Goal: Task Accomplishment & Management: Use online tool/utility

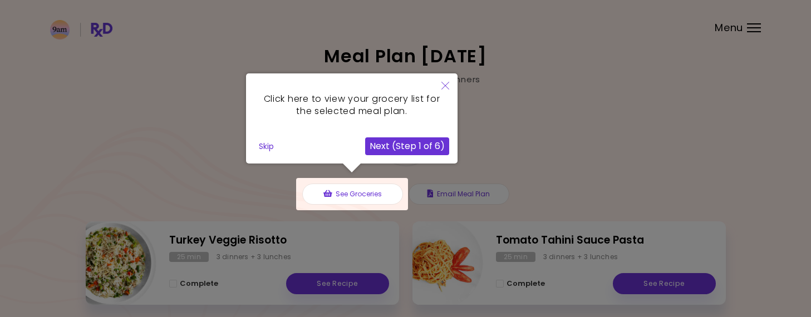
click at [446, 87] on icon "Close" at bounding box center [446, 86] width 8 height 8
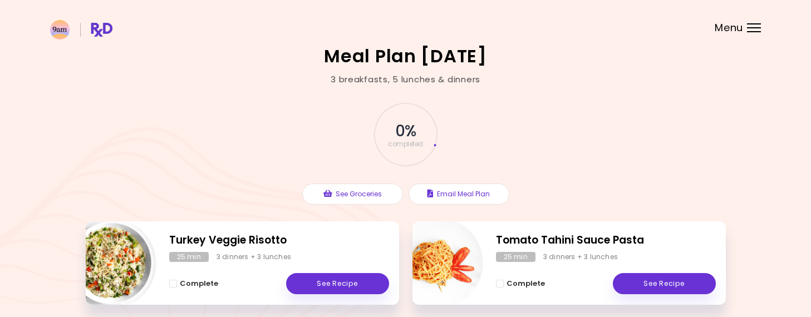
click at [751, 22] on header at bounding box center [405, 22] width 811 height 45
click at [753, 27] on div at bounding box center [754, 27] width 14 height 1
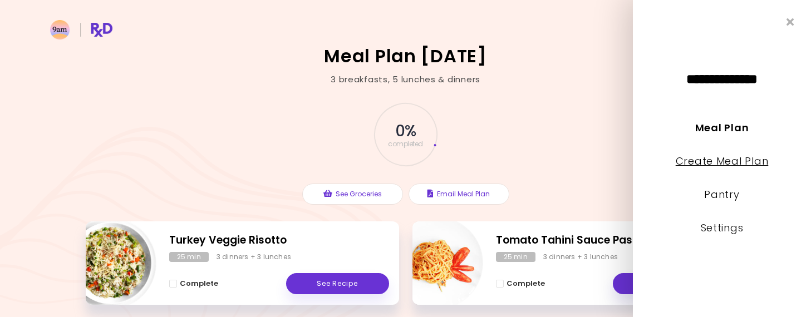
click at [726, 166] on link "Create Meal Plan" at bounding box center [722, 161] width 93 height 14
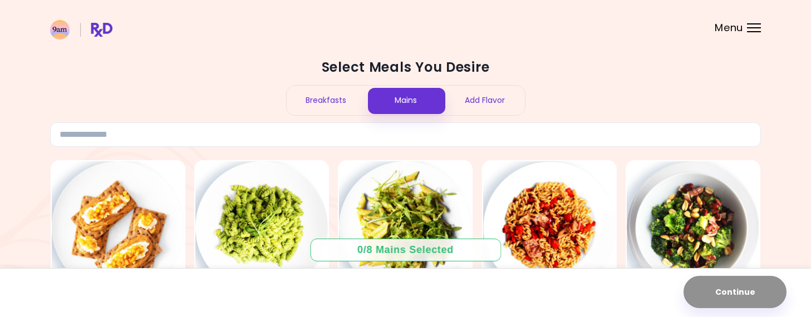
click at [336, 103] on div "Breakfasts" at bounding box center [327, 101] width 80 height 30
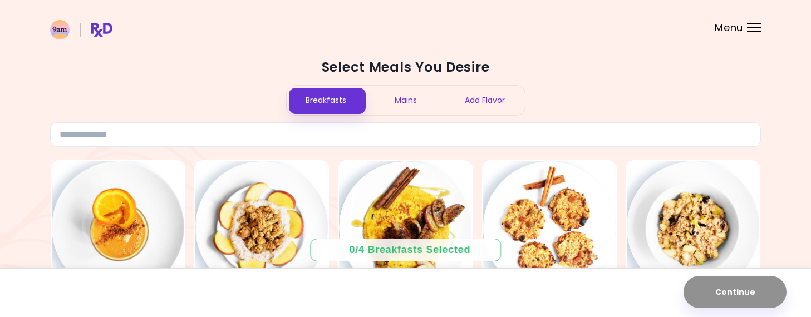
click at [727, 29] on span "Menu" at bounding box center [729, 28] width 28 height 10
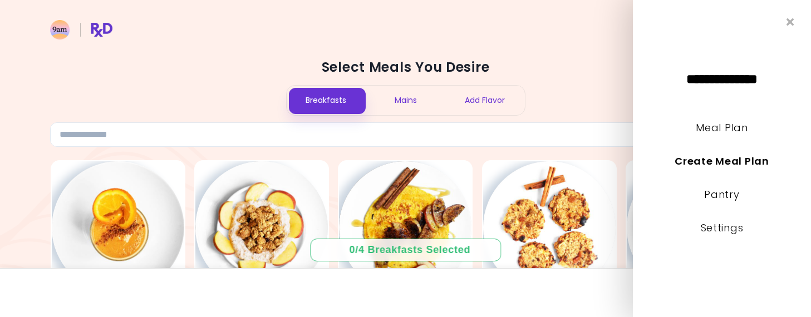
click at [594, 60] on h2 "Select Meals You Desire" at bounding box center [405, 67] width 711 height 18
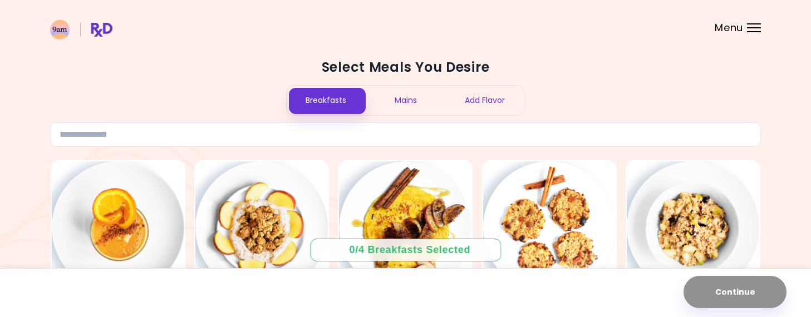
click at [407, 108] on div "Mains" at bounding box center [406, 101] width 80 height 30
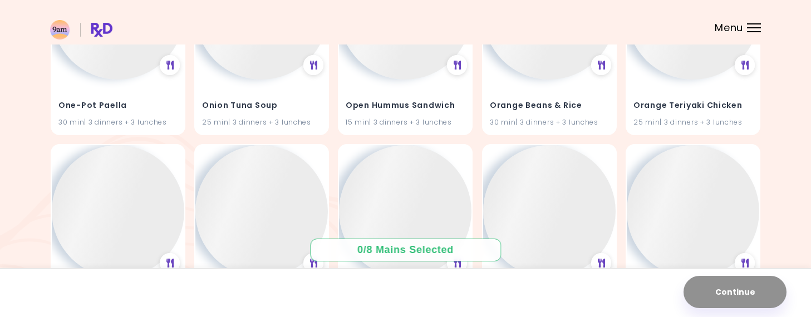
scroll to position [10647, 0]
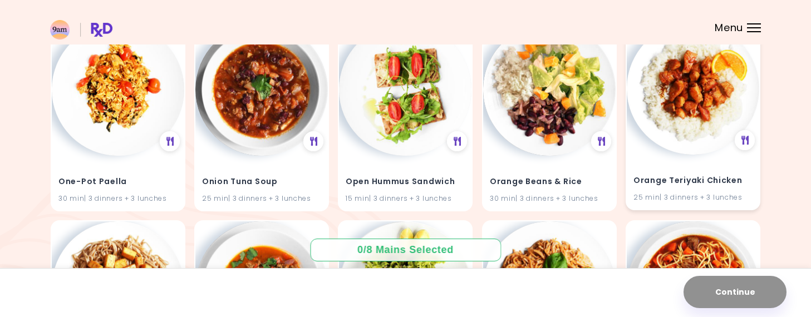
click at [737, 179] on h4 "Orange Teriyaki Chicken" at bounding box center [693, 181] width 119 height 18
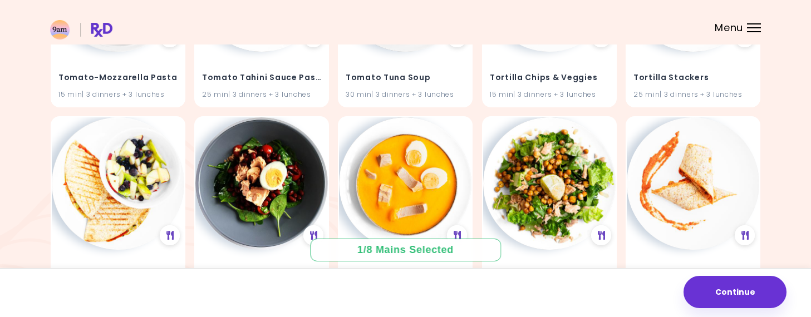
scroll to position [16875, 0]
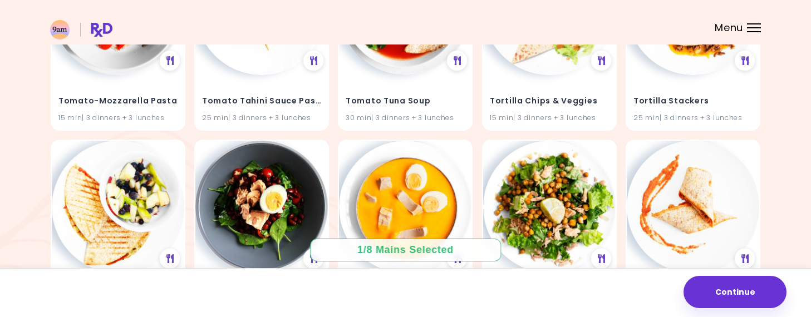
drag, startPoint x: 815, startPoint y: 278, endPoint x: 789, endPoint y: 23, distance: 256.5
click at [789, 23] on header at bounding box center [405, 22] width 811 height 45
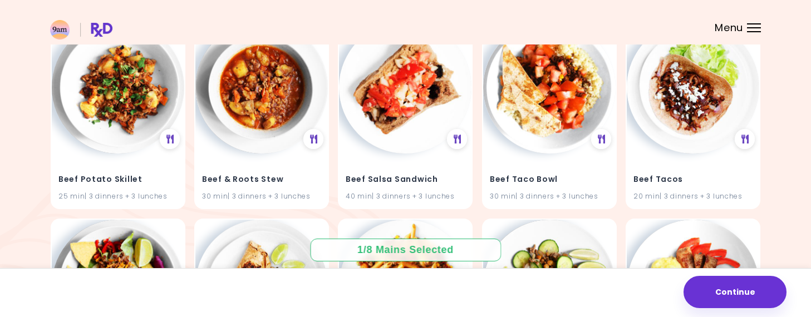
scroll to position [2293, 0]
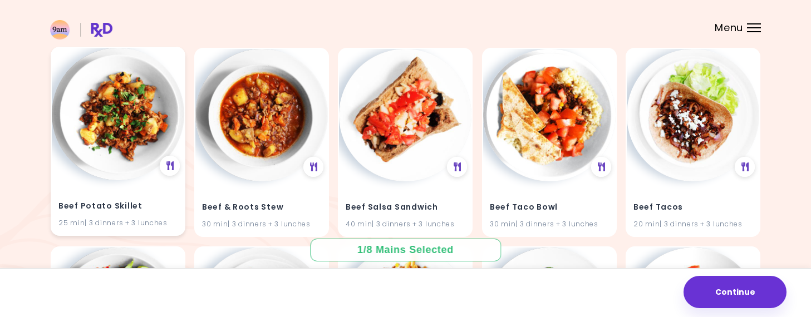
click at [139, 160] on img at bounding box center [118, 114] width 133 height 133
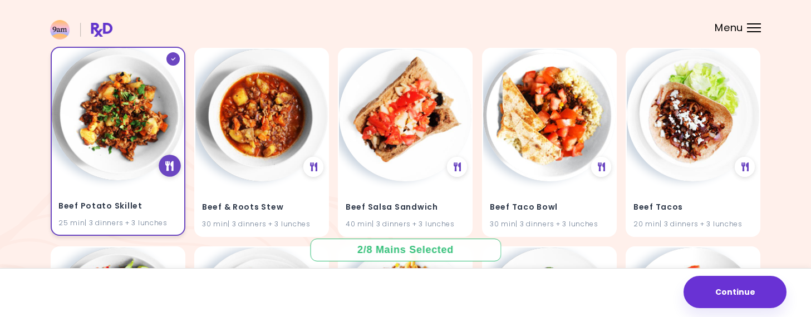
click at [168, 161] on icon at bounding box center [169, 166] width 8 height 10
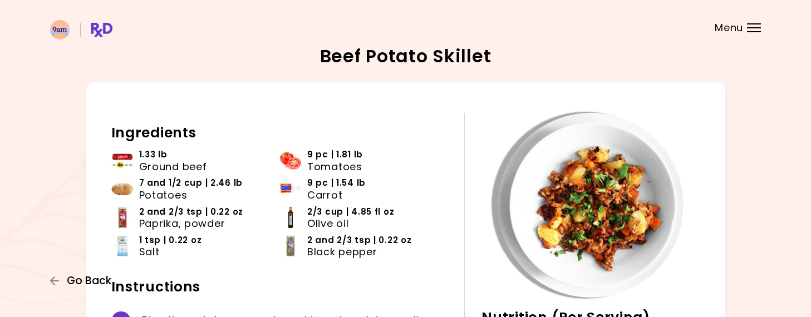
click at [75, 286] on span "Go Back" at bounding box center [89, 281] width 45 height 12
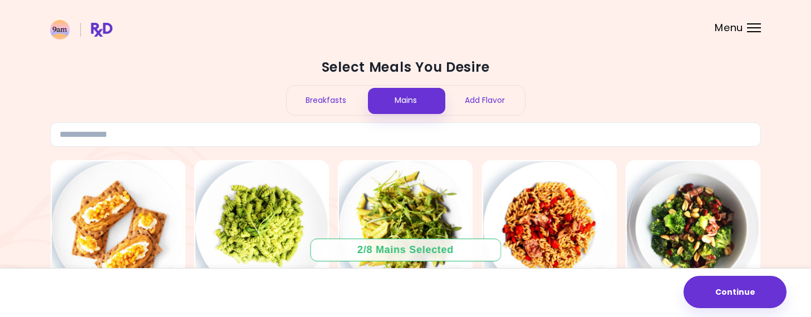
click at [345, 100] on div "Breakfasts" at bounding box center [327, 101] width 80 height 30
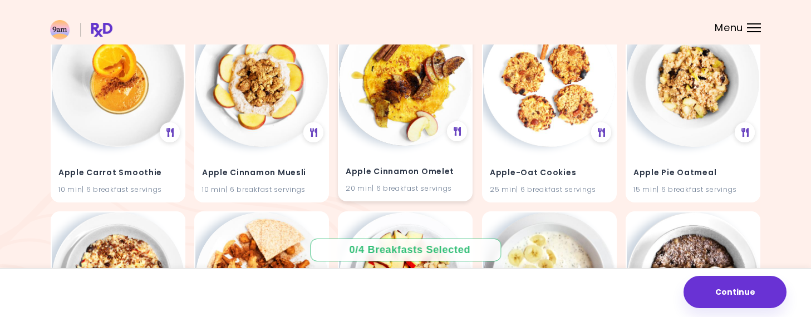
scroll to position [134, 0]
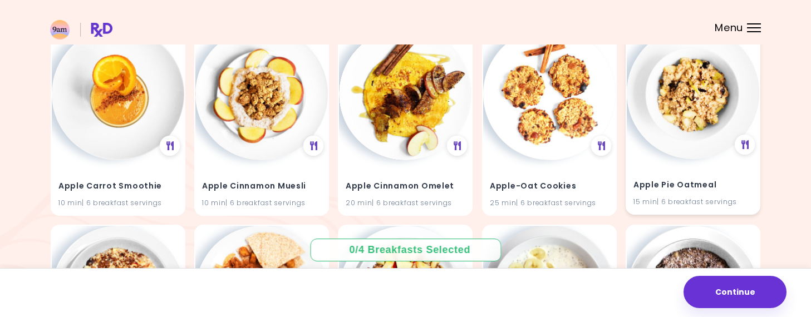
click at [679, 125] on img at bounding box center [693, 93] width 133 height 133
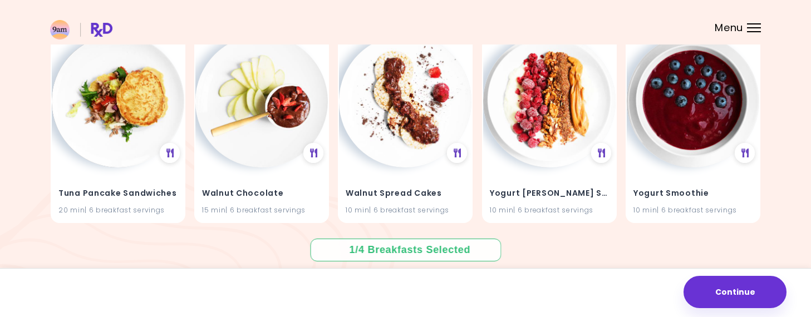
scroll to position [4686, 0]
click at [547, 170] on div "Yogurt [PERSON_NAME] Smoothie 10 min | 6 breakfast servings" at bounding box center [549, 195] width 133 height 55
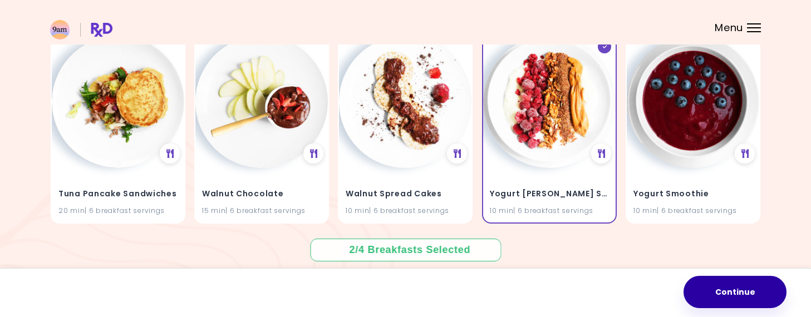
drag, startPoint x: 722, startPoint y: 289, endPoint x: 734, endPoint y: 286, distance: 12.6
click at [734, 286] on button "Continue" at bounding box center [735, 292] width 103 height 32
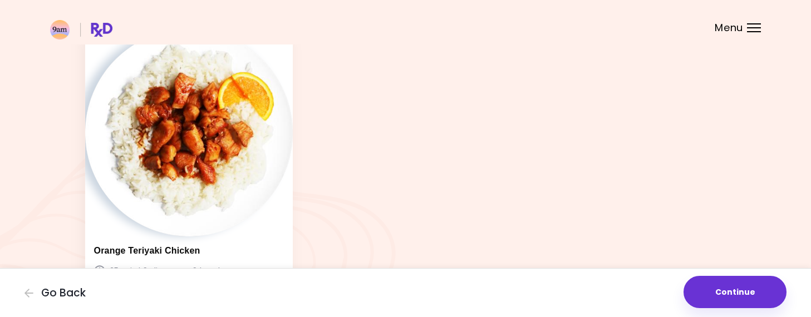
scroll to position [345, 0]
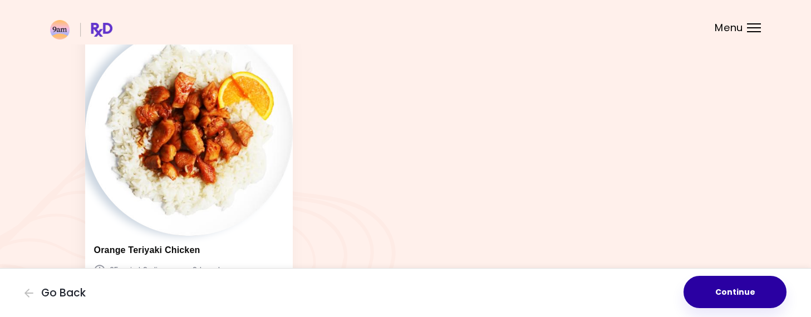
click at [718, 290] on button "Continue" at bounding box center [735, 292] width 103 height 32
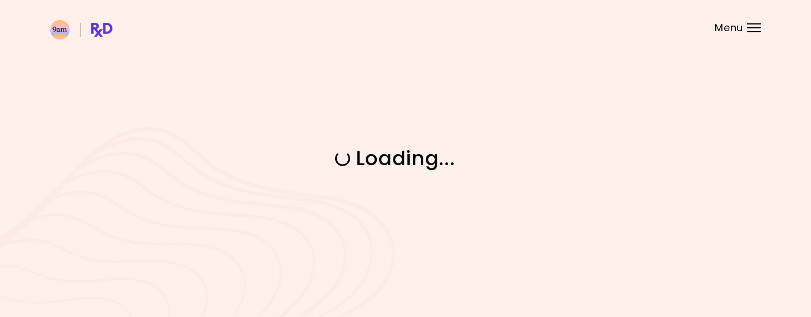
scroll to position [0, 0]
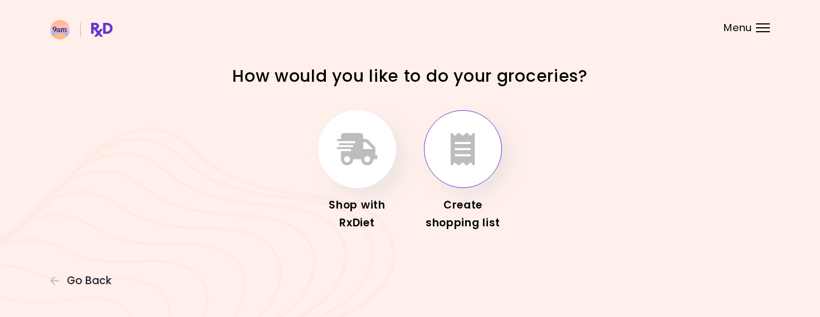
click at [487, 156] on button "button" at bounding box center [463, 149] width 78 height 78
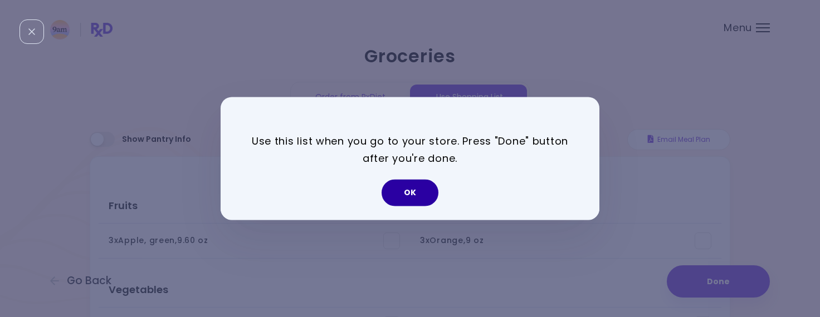
click at [413, 183] on button "OK" at bounding box center [409, 193] width 57 height 27
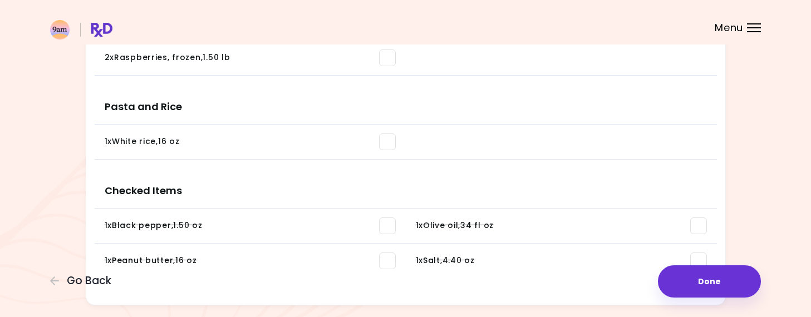
scroll to position [873, 0]
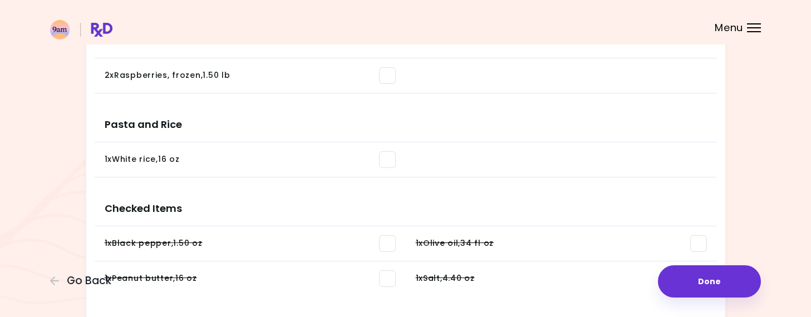
click at [394, 163] on span at bounding box center [387, 159] width 17 height 17
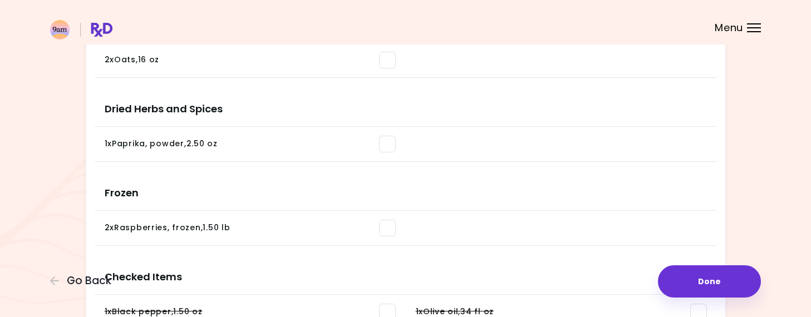
scroll to position [716, 0]
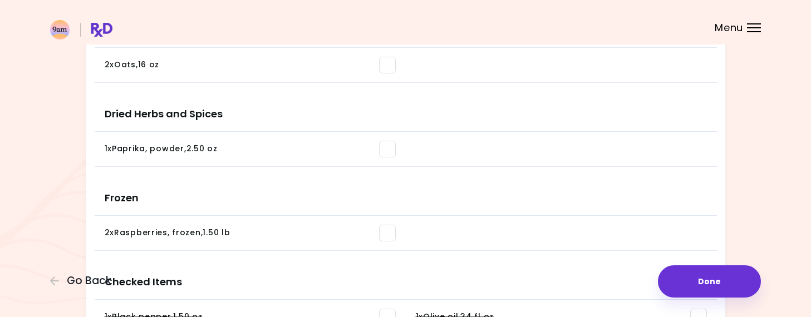
click at [389, 150] on span at bounding box center [387, 149] width 17 height 17
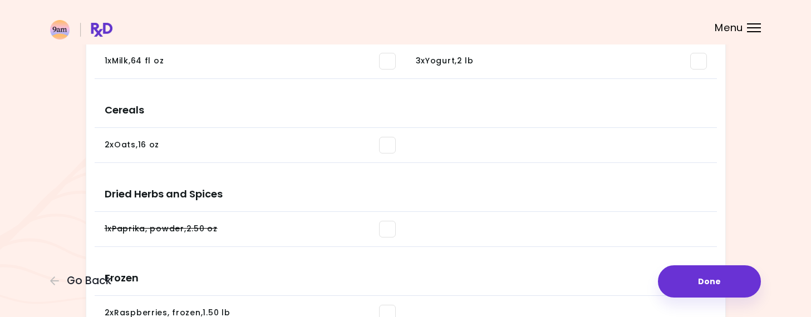
scroll to position [633, 0]
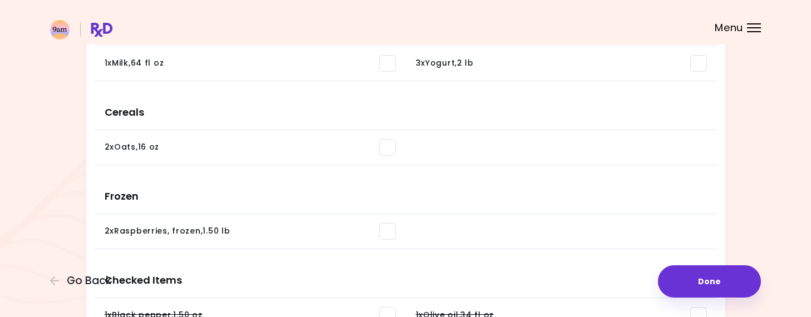
click at [390, 150] on span at bounding box center [387, 147] width 17 height 17
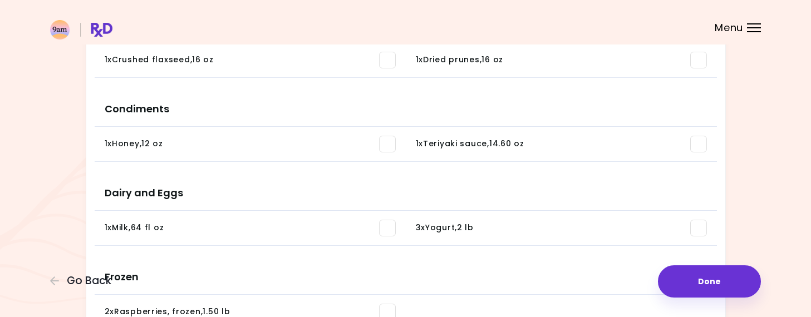
scroll to position [454, 0]
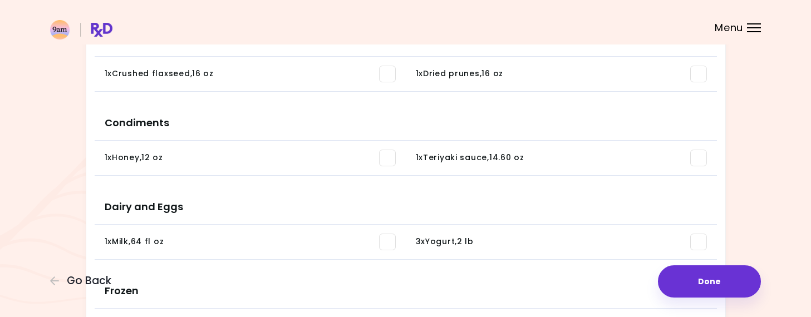
click at [390, 158] on span at bounding box center [387, 158] width 17 height 17
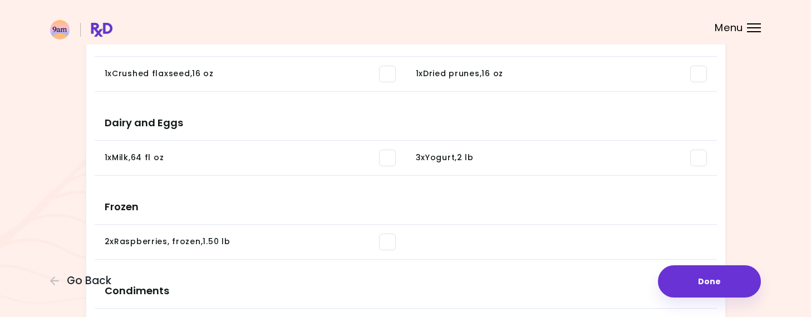
click at [389, 158] on span at bounding box center [387, 158] width 17 height 17
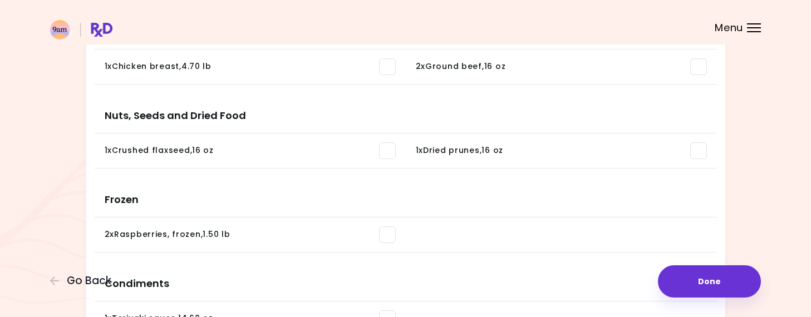
scroll to position [376, 0]
click at [389, 152] on span at bounding box center [387, 152] width 17 height 17
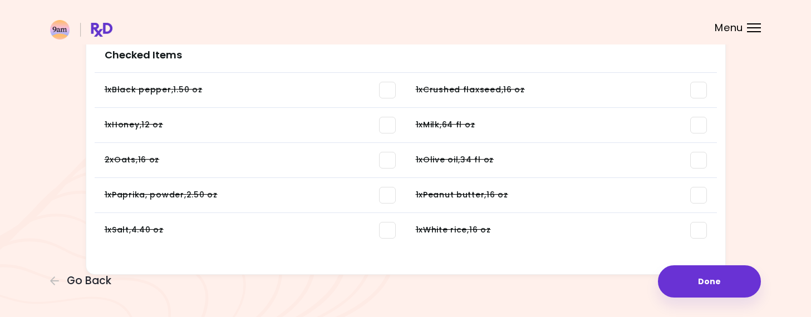
scroll to position [777, 0]
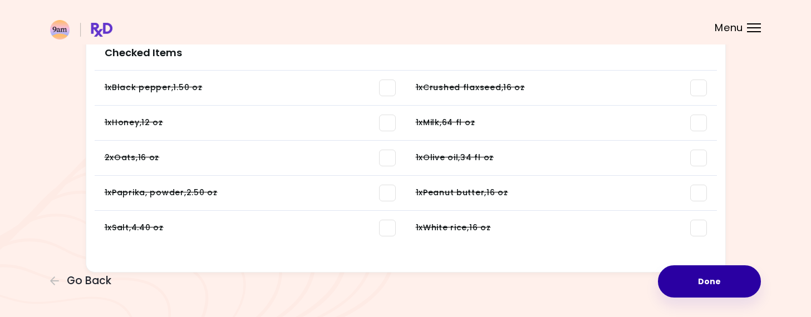
click at [662, 275] on button "Done" at bounding box center [709, 282] width 103 height 32
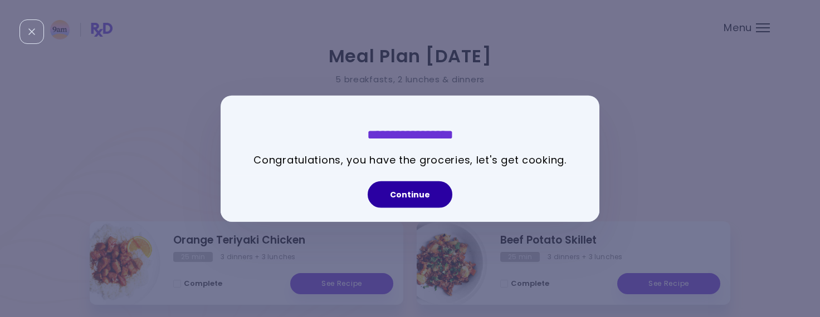
click at [438, 199] on button "Continue" at bounding box center [410, 194] width 85 height 27
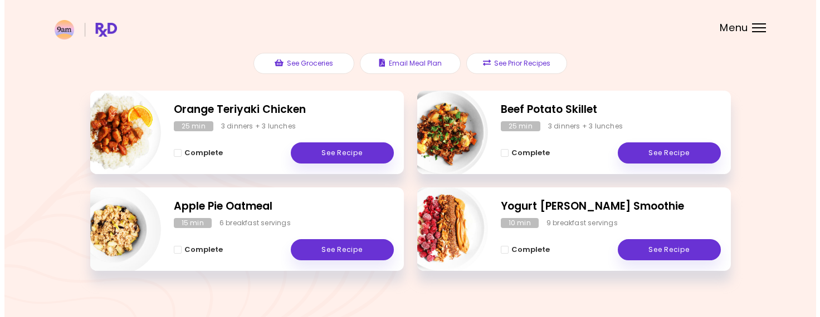
scroll to position [135, 0]
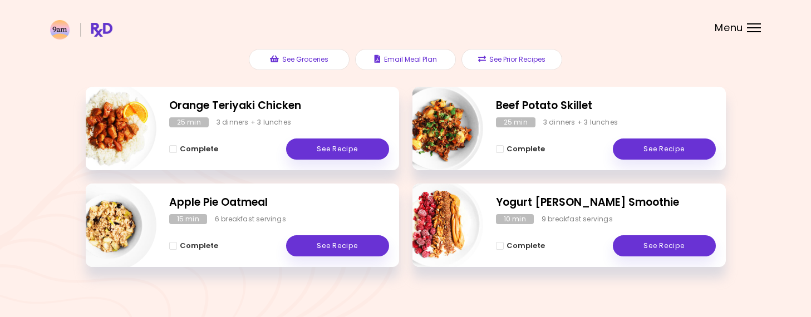
click at [581, 206] on h2 "Yogurt [PERSON_NAME] Smoothie" at bounding box center [606, 203] width 220 height 16
click at [437, 234] on img "Info - Yogurt Berry Smoothie" at bounding box center [437, 225] width 92 height 92
select select "*"
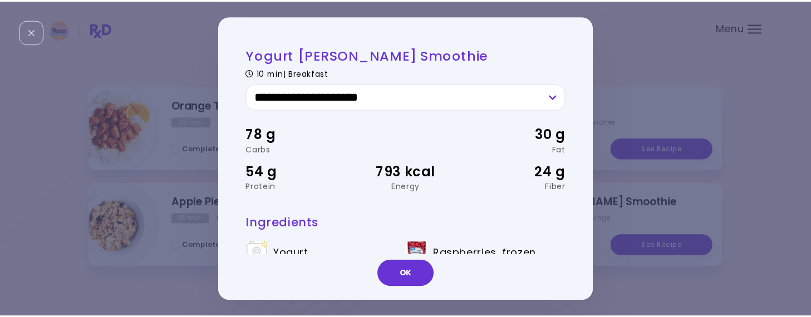
scroll to position [74, 0]
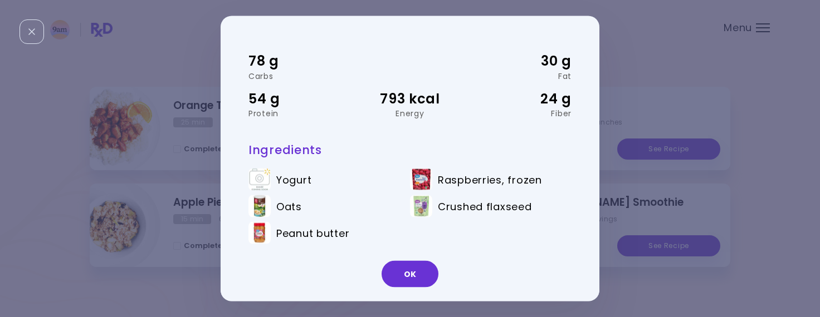
click at [611, 58] on div "**********" at bounding box center [410, 158] width 820 height 317
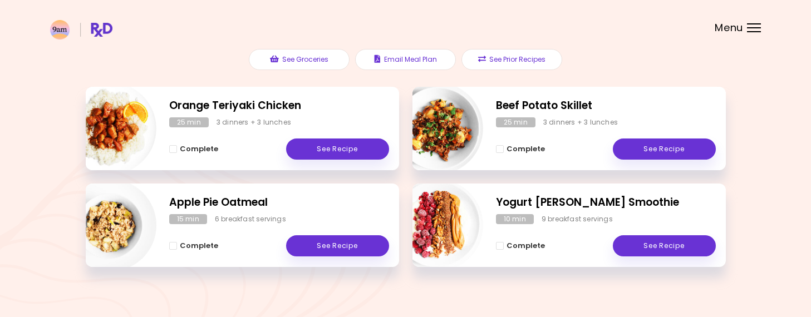
click at [130, 217] on img "Info - Apple Pie Oatmeal" at bounding box center [110, 225] width 92 height 92
select select "*"
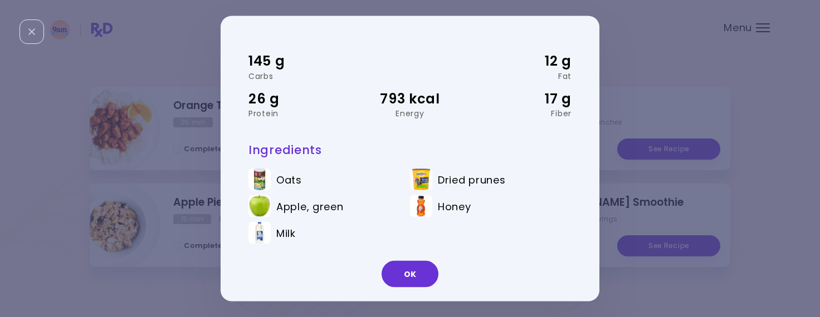
click at [633, 58] on div "**********" at bounding box center [410, 158] width 820 height 317
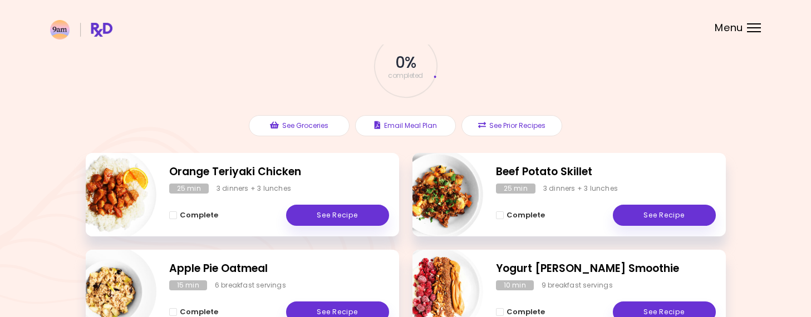
scroll to position [67, 0]
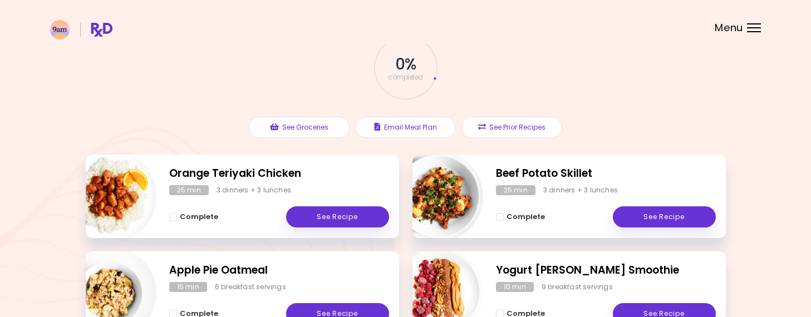
click at [145, 177] on img "Info - Orange Teriyaki Chicken" at bounding box center [110, 196] width 92 height 92
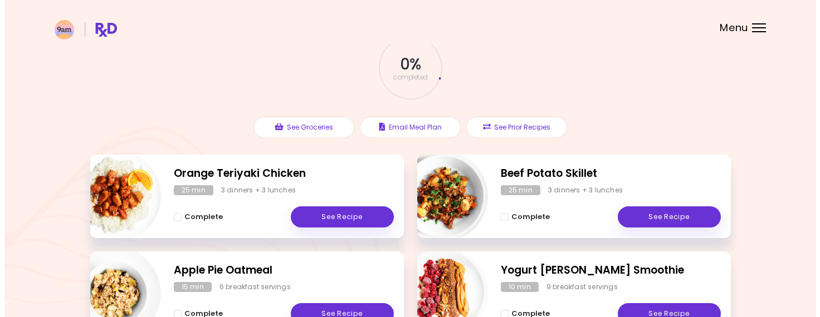
scroll to position [0, 0]
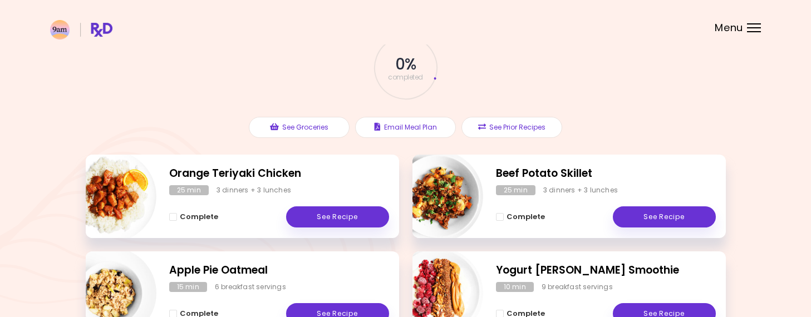
select select "*"
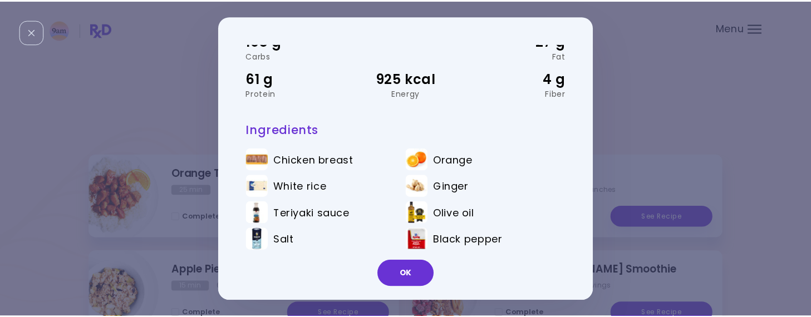
scroll to position [100, 0]
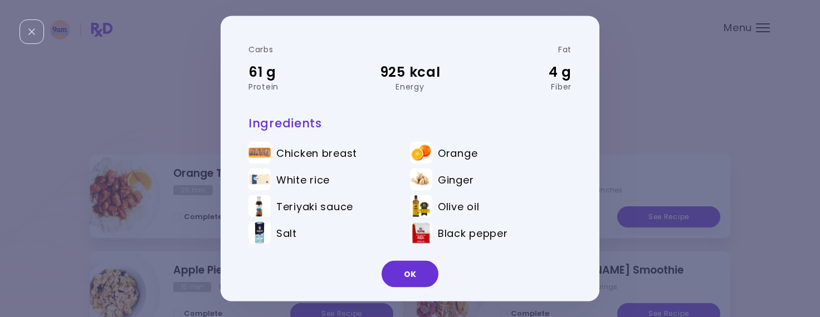
click at [628, 70] on div "**********" at bounding box center [410, 158] width 820 height 317
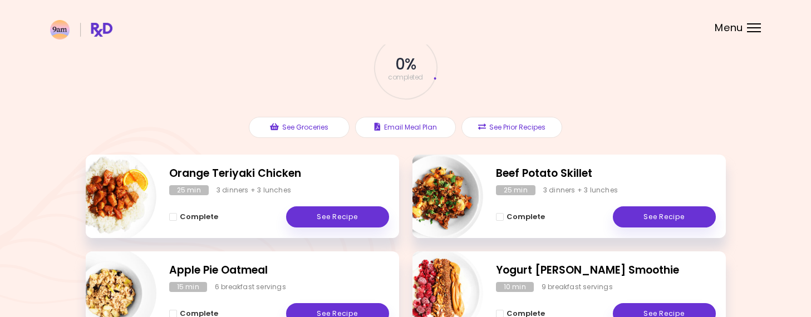
click at [462, 192] on img "Info - Beef Potato Skillet" at bounding box center [437, 196] width 92 height 92
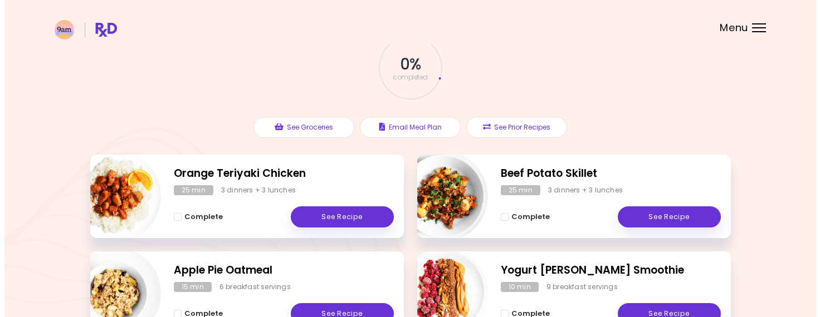
scroll to position [0, 0]
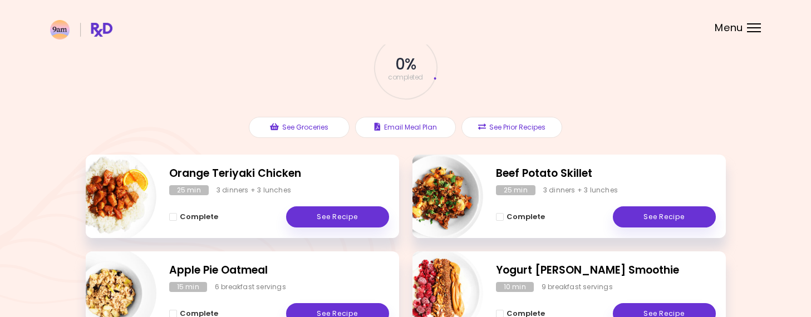
select select "*"
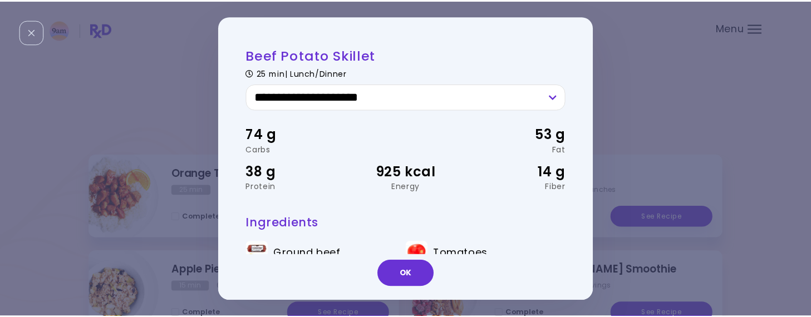
scroll to position [100, 0]
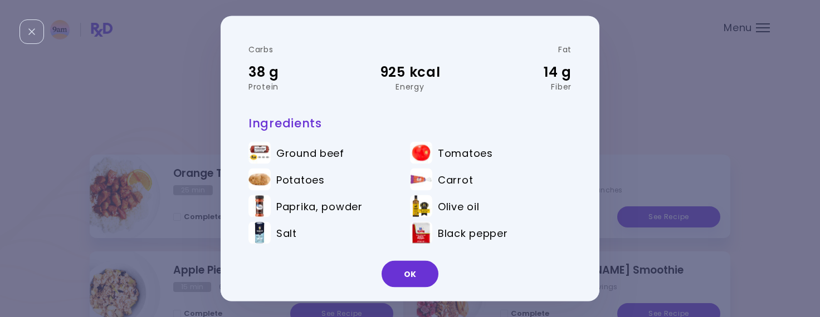
click at [656, 104] on div "**********" at bounding box center [410, 158] width 820 height 317
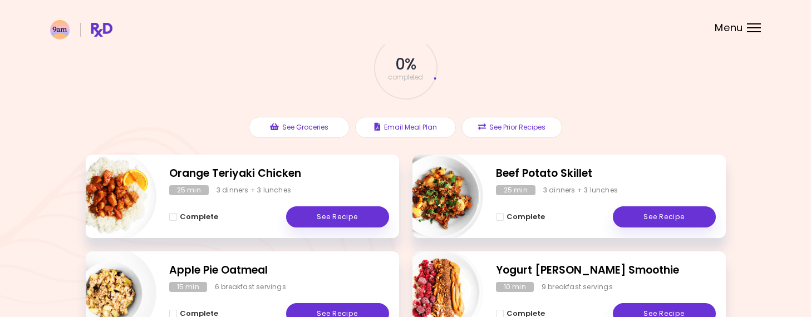
scroll to position [0, 0]
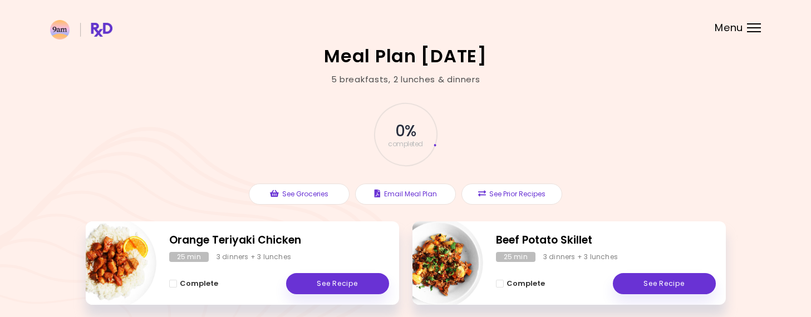
click at [724, 33] on span "Menu" at bounding box center [729, 28] width 28 height 10
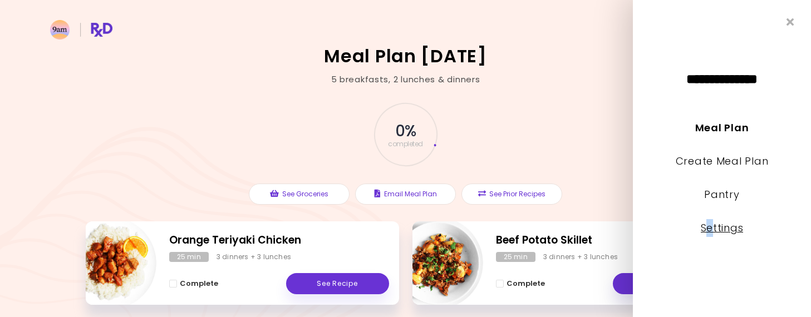
drag, startPoint x: 704, startPoint y: 236, endPoint x: 712, endPoint y: 228, distance: 11.4
click at [712, 228] on li "Settings" at bounding box center [722, 235] width 178 height 33
click at [712, 228] on link "Settings" at bounding box center [722, 228] width 43 height 14
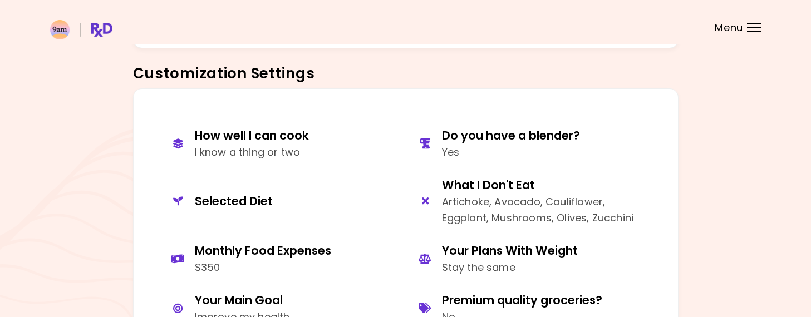
scroll to position [466, 0]
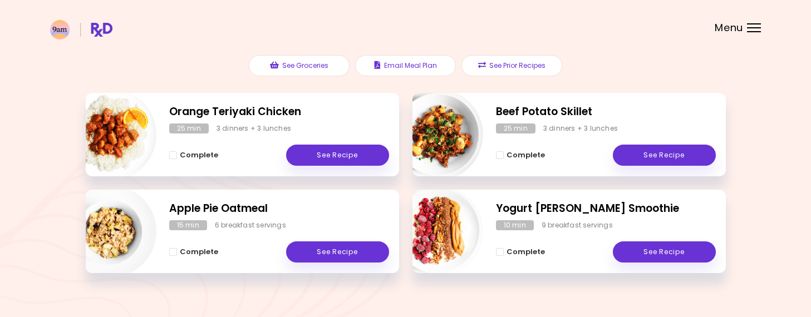
scroll to position [127, 0]
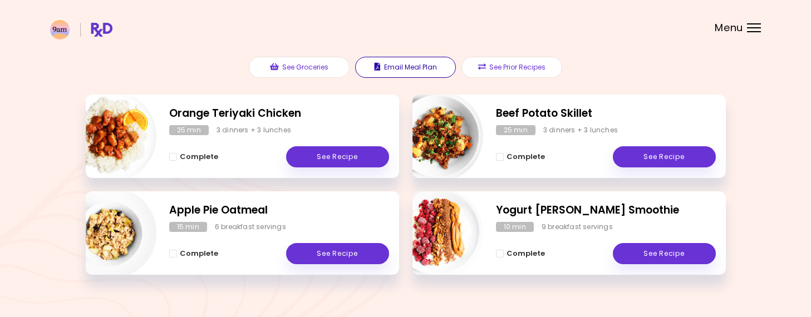
click at [427, 69] on button "Email Meal Plan" at bounding box center [405, 67] width 101 height 21
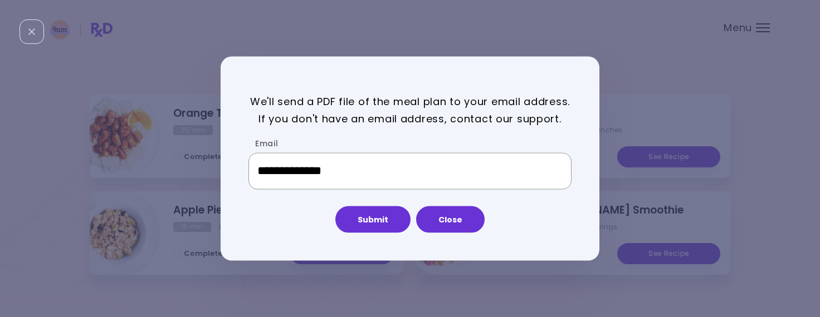
drag, startPoint x: 375, startPoint y: 160, endPoint x: 249, endPoint y: 155, distance: 126.5
click at [249, 155] on div "**********" at bounding box center [409, 171] width 323 height 37
click at [387, 211] on button "Submit" at bounding box center [372, 219] width 75 height 27
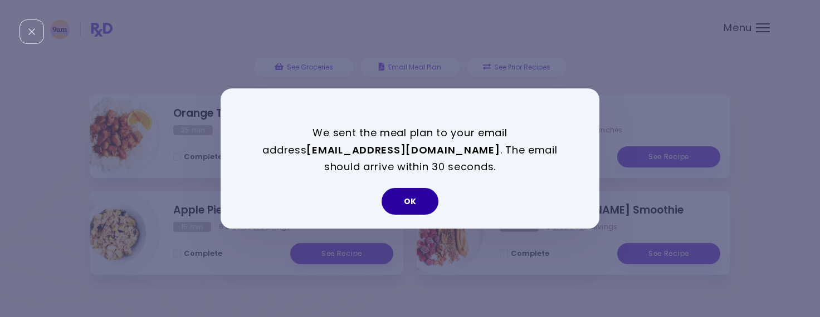
click at [402, 188] on button "OK" at bounding box center [409, 201] width 57 height 27
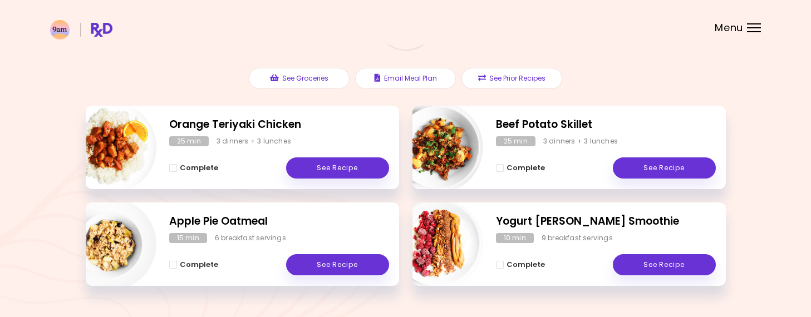
scroll to position [116, 0]
